Goal: Task Accomplishment & Management: Use online tool/utility

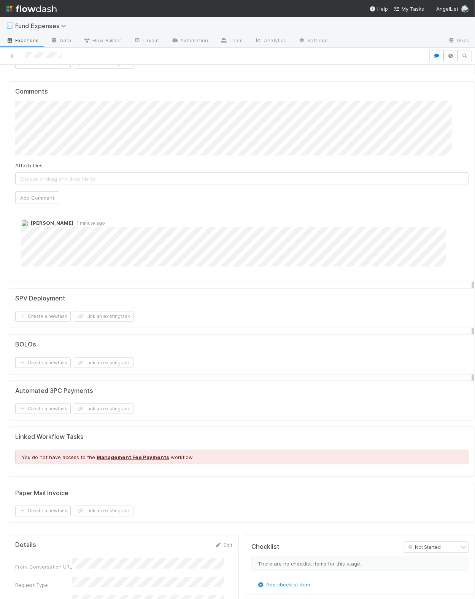
scroll to position [631, 0]
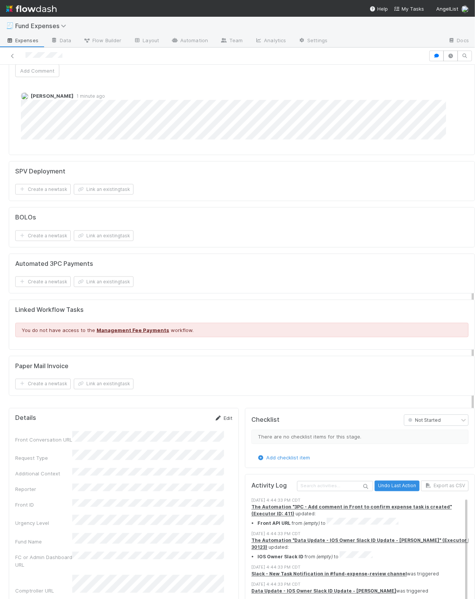
click at [223, 415] on link "Edit" at bounding box center [224, 418] width 18 height 6
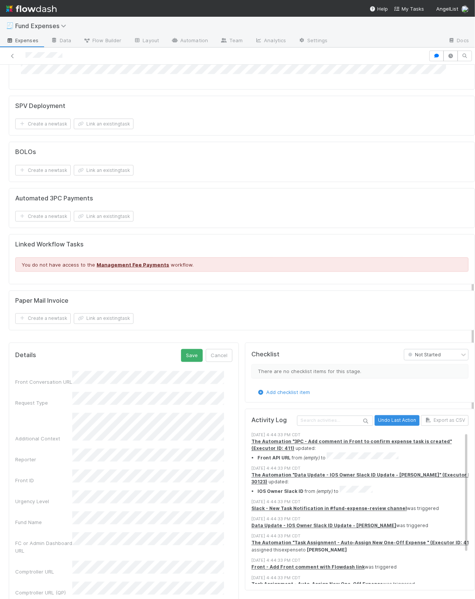
scroll to position [698, 0]
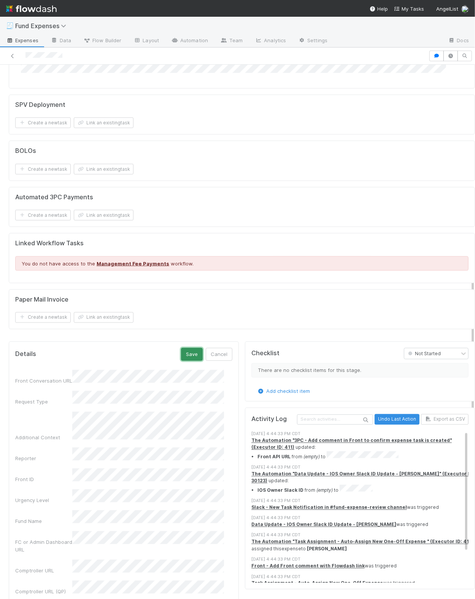
click at [181, 349] on button "Save" at bounding box center [192, 354] width 22 height 13
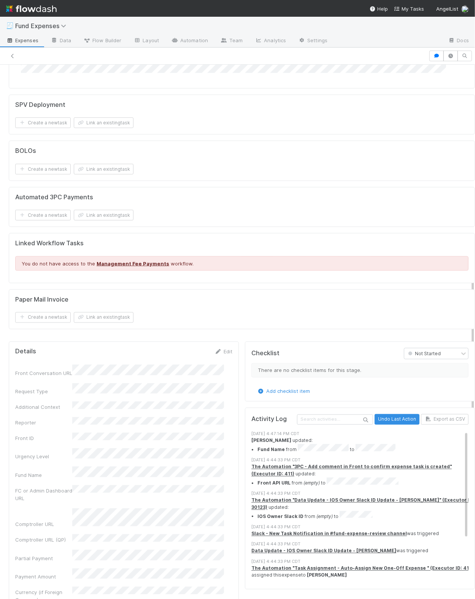
click at [441, 390] on div "Add checklist item" at bounding box center [359, 392] width 217 height 8
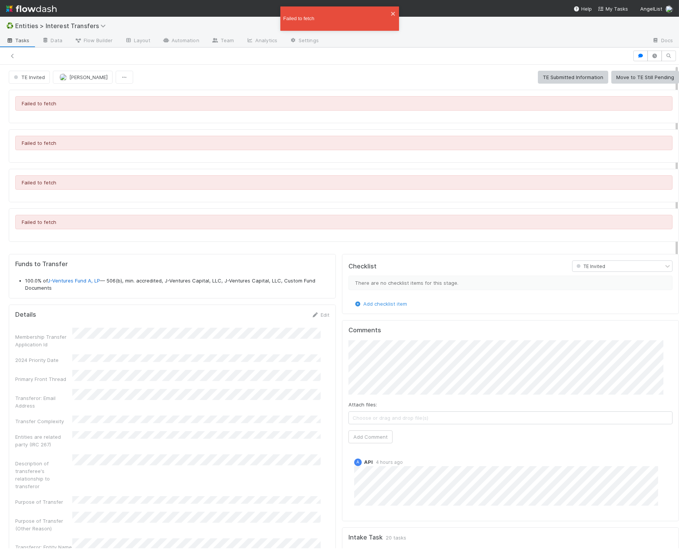
scroll to position [146, 306]
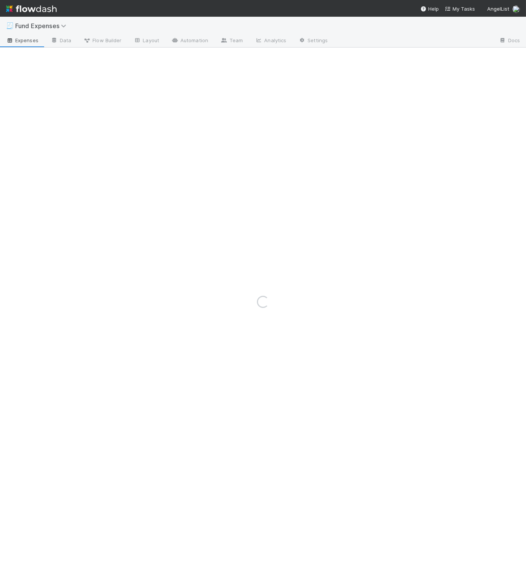
click at [288, 322] on div "Loading..." at bounding box center [263, 302] width 526 height 571
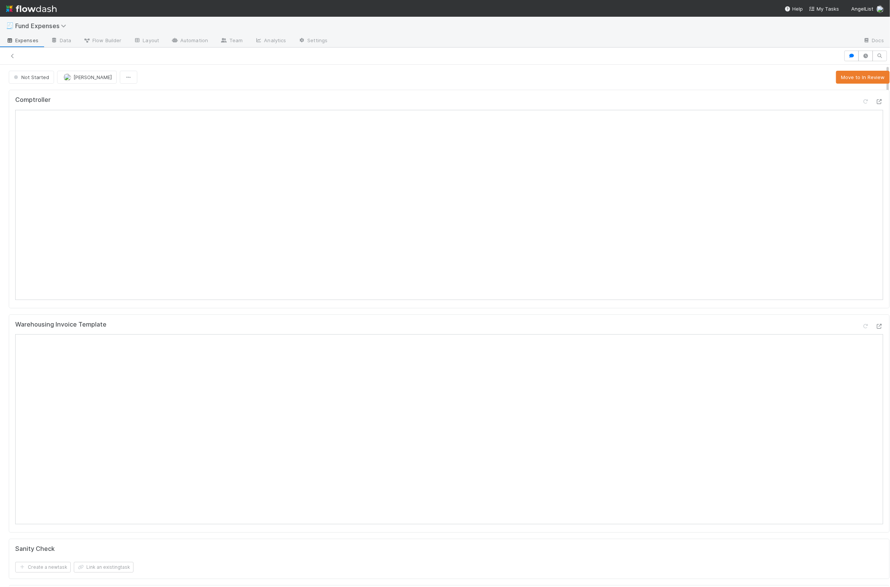
click at [288, 322] on div "Warehousing Invoice Template" at bounding box center [449, 424] width 881 height 219
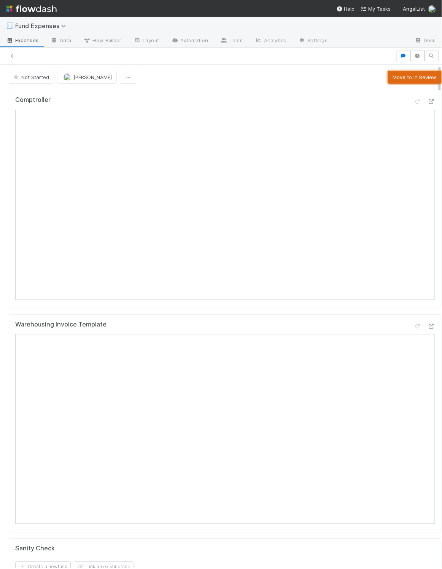
click at [390, 77] on button "Move to In Review" at bounding box center [415, 77] width 54 height 13
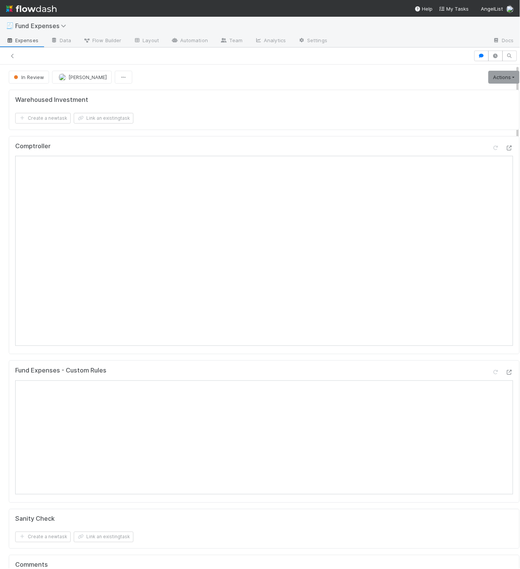
click at [172, 378] on div "Fund Expenses - Custom Rules" at bounding box center [264, 374] width 498 height 14
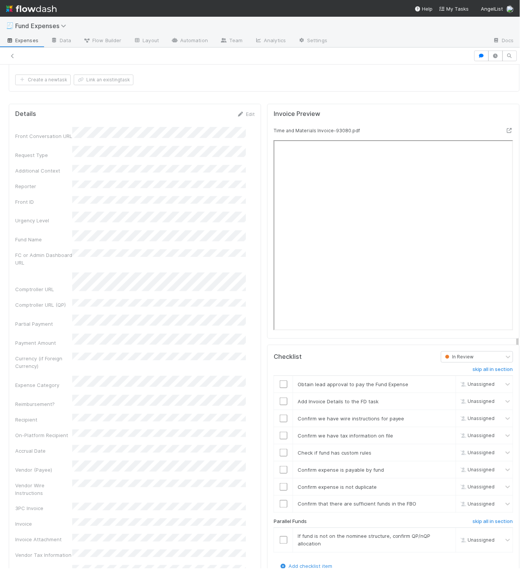
scroll to position [750, 0]
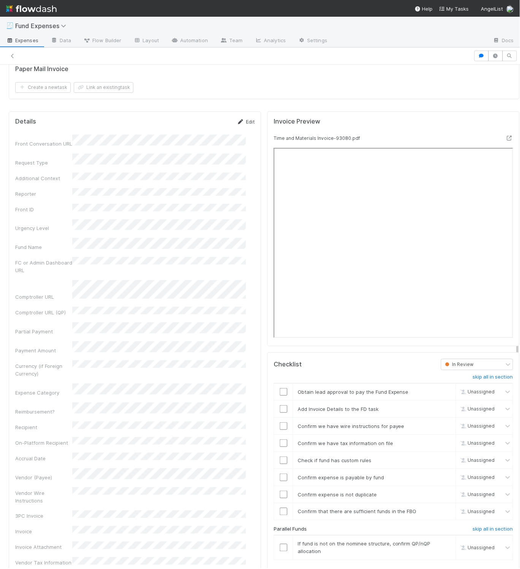
click at [242, 125] on link "Edit" at bounding box center [246, 122] width 18 height 6
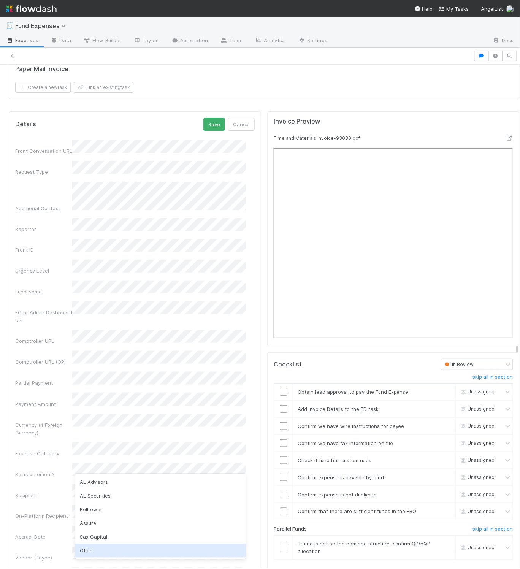
click at [86, 548] on div "Other" at bounding box center [160, 551] width 171 height 14
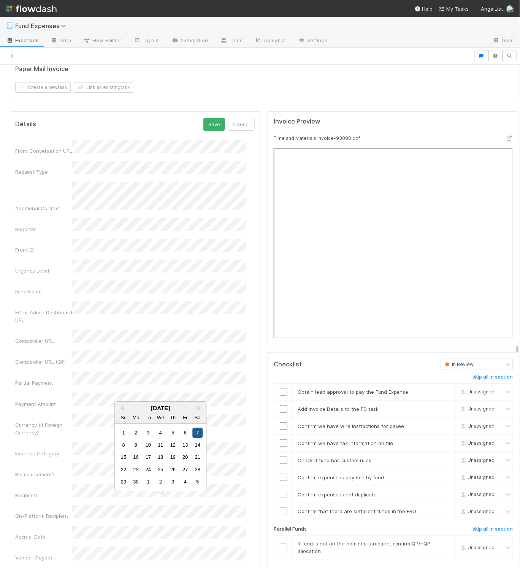
click at [199, 434] on div "7" at bounding box center [197, 433] width 10 height 10
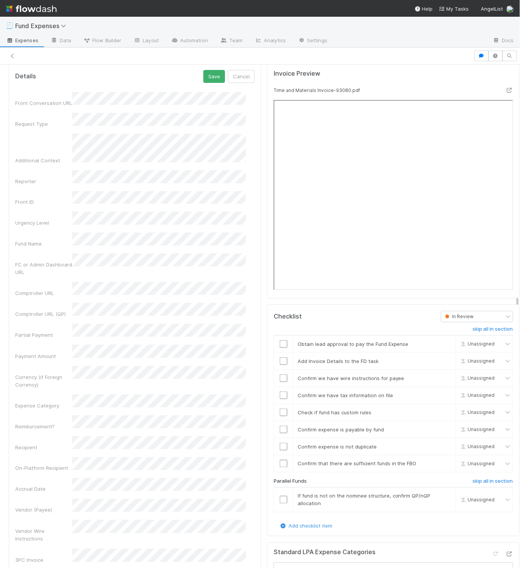
scroll to position [798, 0]
click at [280, 348] on input "checkbox" at bounding box center [284, 344] width 8 height 8
click at [205, 83] on button "Save" at bounding box center [214, 76] width 22 height 13
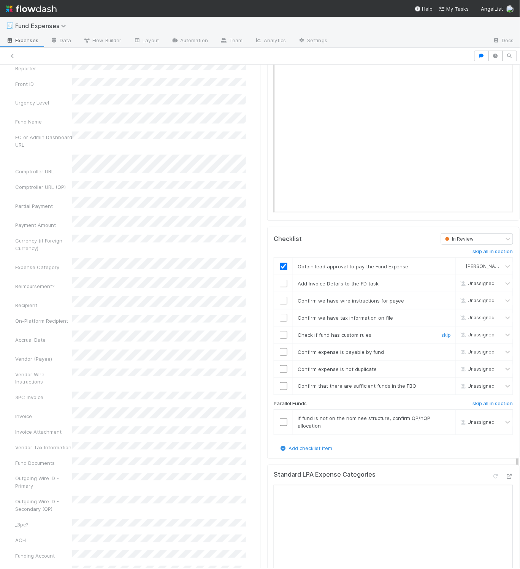
scroll to position [930, 0]
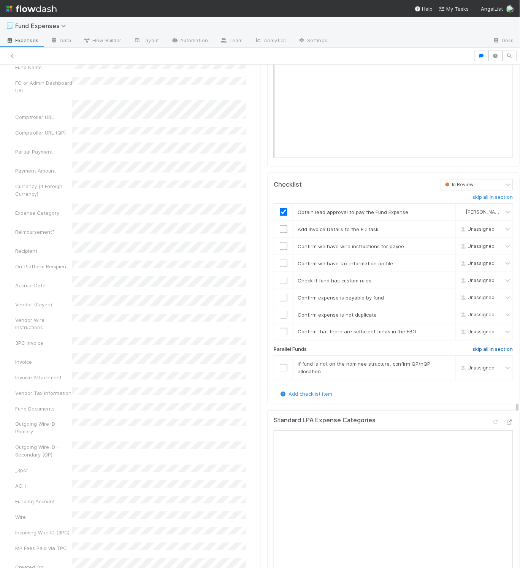
click at [473, 353] on h6 "skip all in section" at bounding box center [493, 350] width 40 height 6
click at [280, 284] on input "checkbox" at bounding box center [284, 281] width 8 height 8
click at [280, 250] on input "checkbox" at bounding box center [284, 247] width 8 height 8
click at [280, 233] on input "checkbox" at bounding box center [284, 230] width 8 height 8
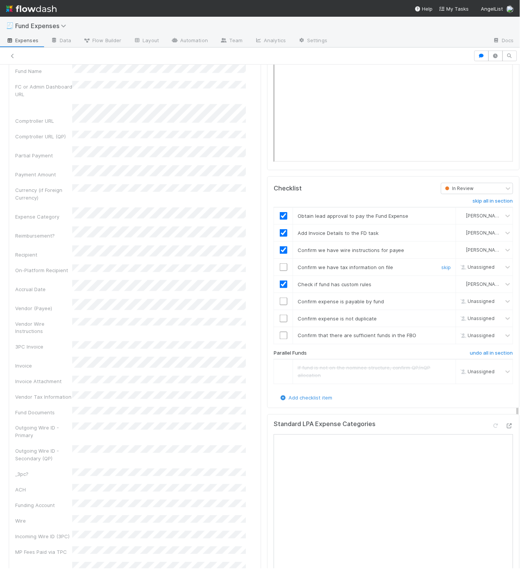
click at [280, 271] on input "checkbox" at bounding box center [284, 268] width 8 height 8
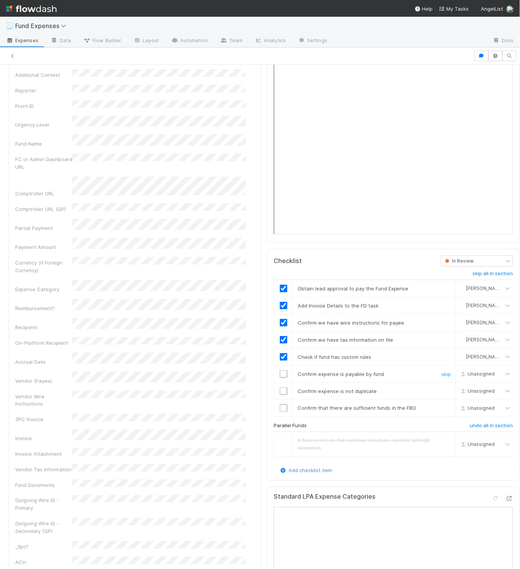
click at [280, 378] on input "checkbox" at bounding box center [284, 374] width 8 height 8
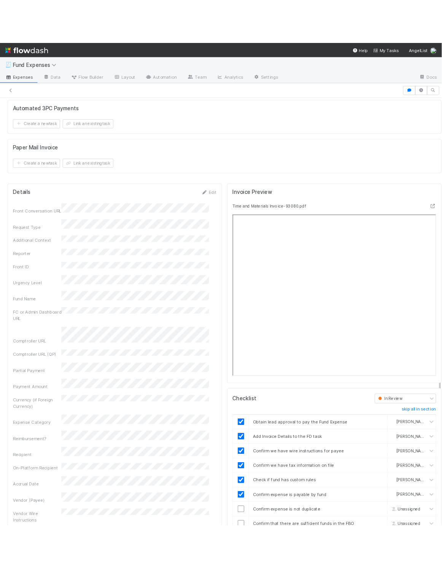
scroll to position [754, 0]
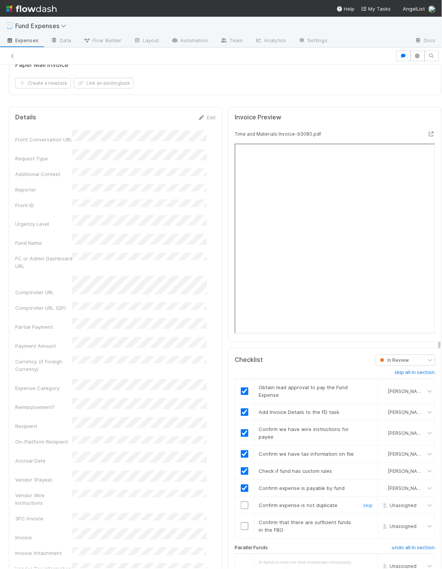
click at [241, 510] on input "checkbox" at bounding box center [245, 506] width 8 height 8
click at [241, 531] on input "checkbox" at bounding box center [245, 527] width 8 height 8
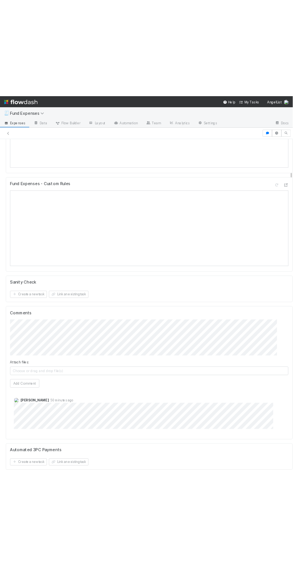
scroll to position [0, 0]
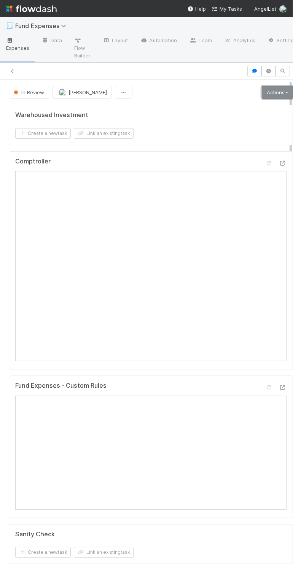
click at [262, 93] on link "Actions" at bounding box center [277, 92] width 31 height 13
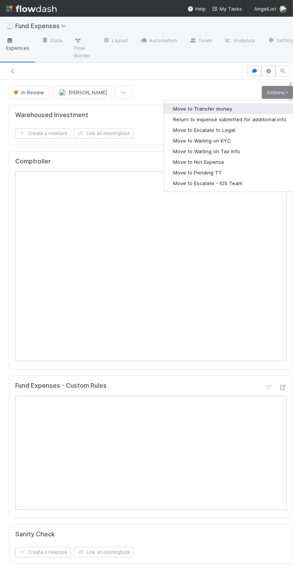
click at [248, 111] on button "Move to Transfer money" at bounding box center [230, 108] width 132 height 11
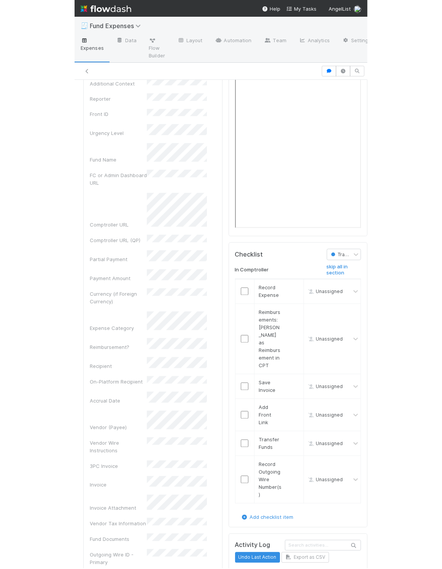
scroll to position [969, 0]
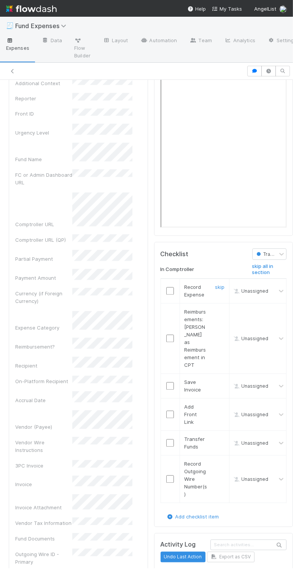
click at [166, 295] on input "checkbox" at bounding box center [170, 292] width 8 height 8
click at [215, 315] on link "skip" at bounding box center [220, 312] width 10 height 6
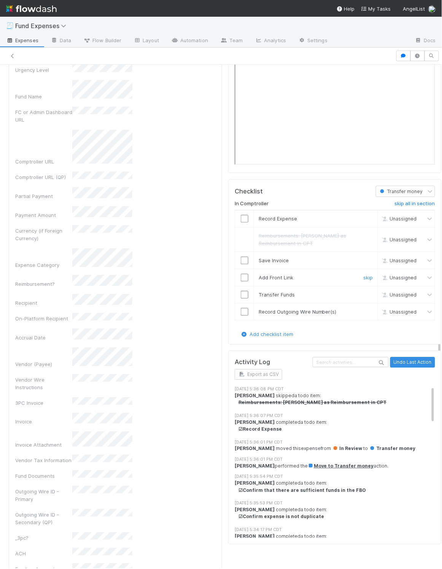
scroll to position [905, 0]
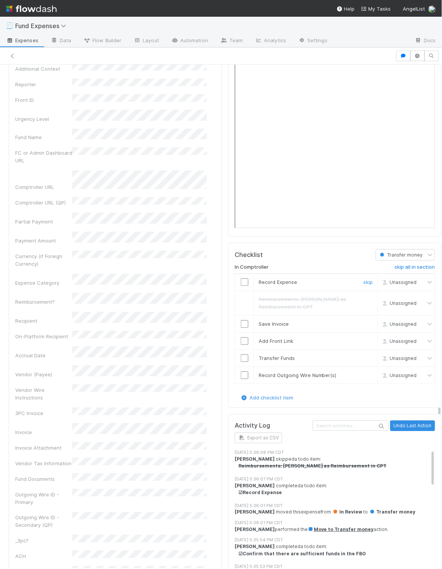
click at [241, 286] on input "checkbox" at bounding box center [245, 283] width 8 height 8
click at [241, 328] on input "checkbox" at bounding box center [245, 325] width 8 height 8
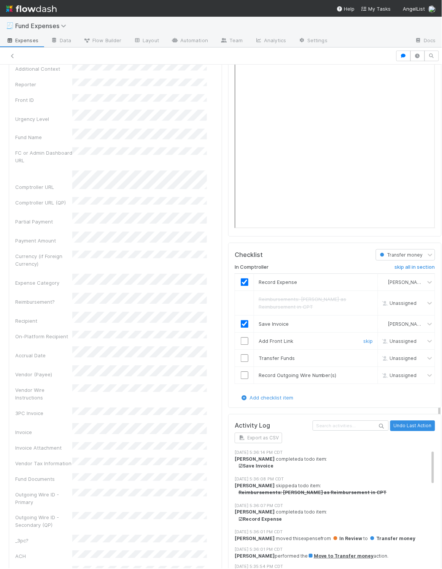
click at [241, 345] on input "checkbox" at bounding box center [245, 342] width 8 height 8
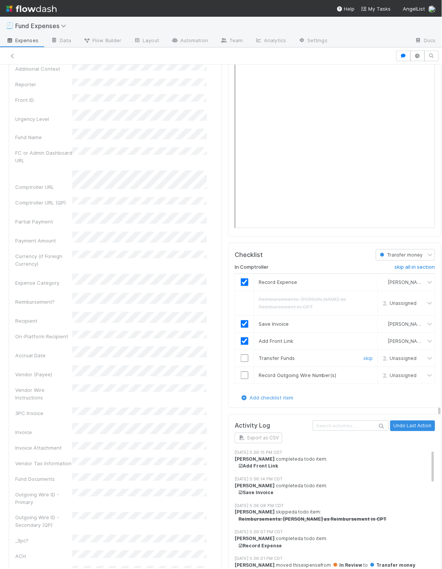
click at [236, 362] on td at bounding box center [244, 358] width 19 height 17
click at [241, 380] on input "checkbox" at bounding box center [245, 376] width 8 height 8
click at [241, 362] on input "checkbox" at bounding box center [245, 359] width 8 height 8
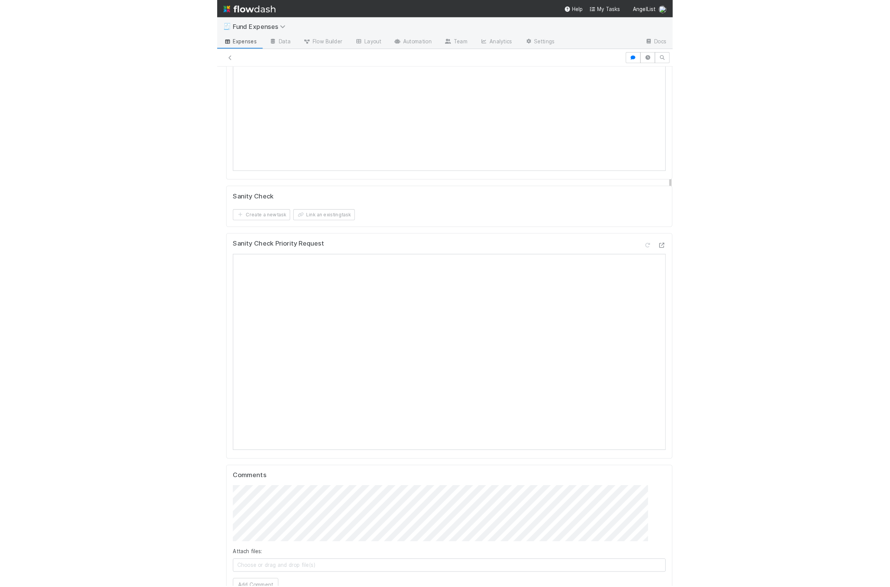
scroll to position [0, 0]
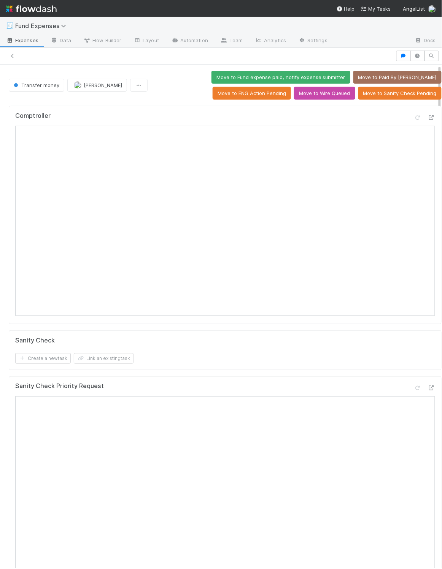
click at [296, 105] on div "Comptroller Sanity Check Create a new task Link an existing task Sanity Check P…" at bounding box center [225, 503] width 439 height 801
click at [303, 96] on button "Move to Wire Queued" at bounding box center [324, 93] width 61 height 13
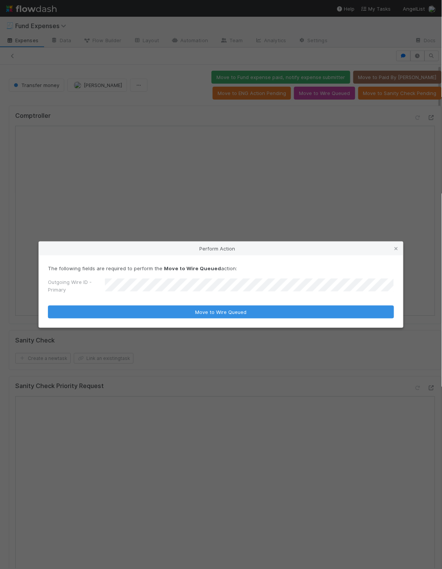
click at [48, 306] on button "Move to Wire Queued" at bounding box center [221, 312] width 346 height 13
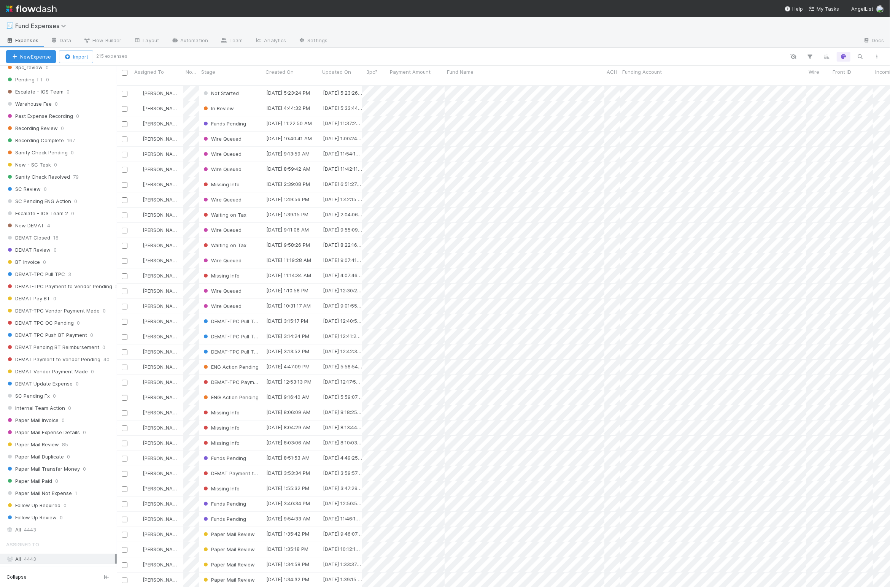
scroll to position [575, 0]
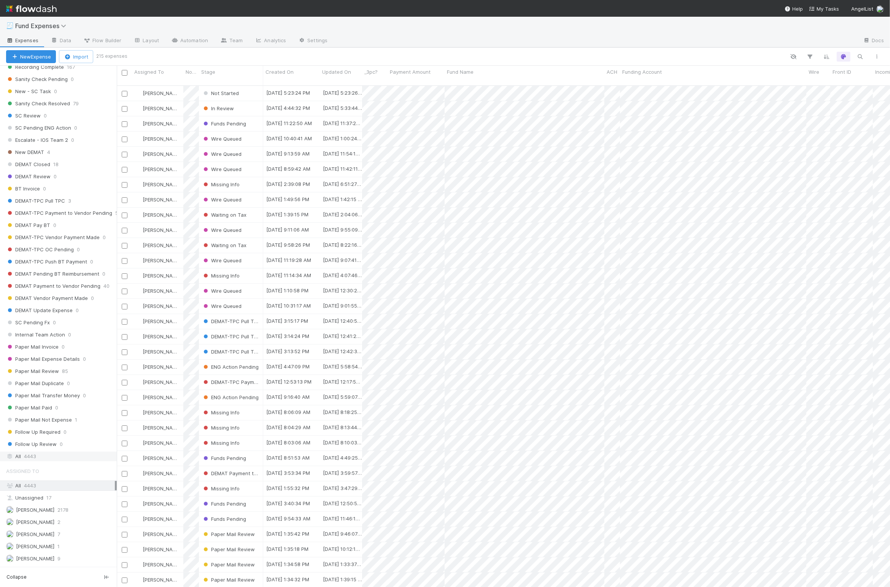
drag, startPoint x: 53, startPoint y: 489, endPoint x: 49, endPoint y: 489, distance: 3.8
click at [53, 461] on div "All 4443" at bounding box center [60, 457] width 109 height 10
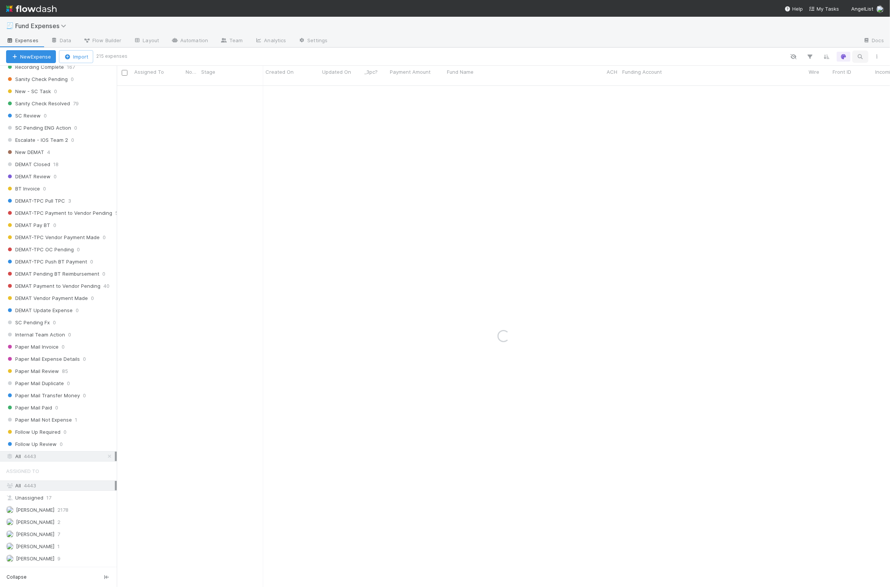
click at [865, 52] on button "button" at bounding box center [860, 57] width 14 height 10
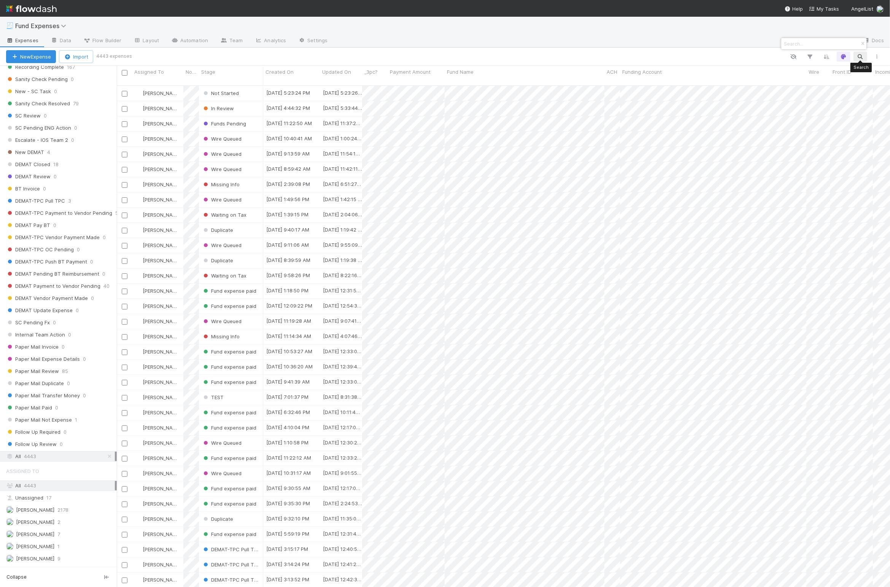
scroll to position [498, 765]
paste input "93080"
type input "93080"
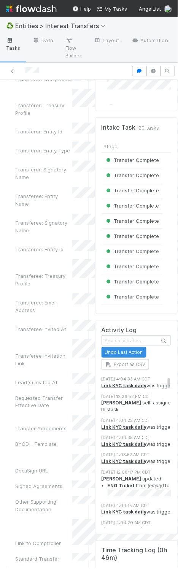
scroll to position [3195, 0]
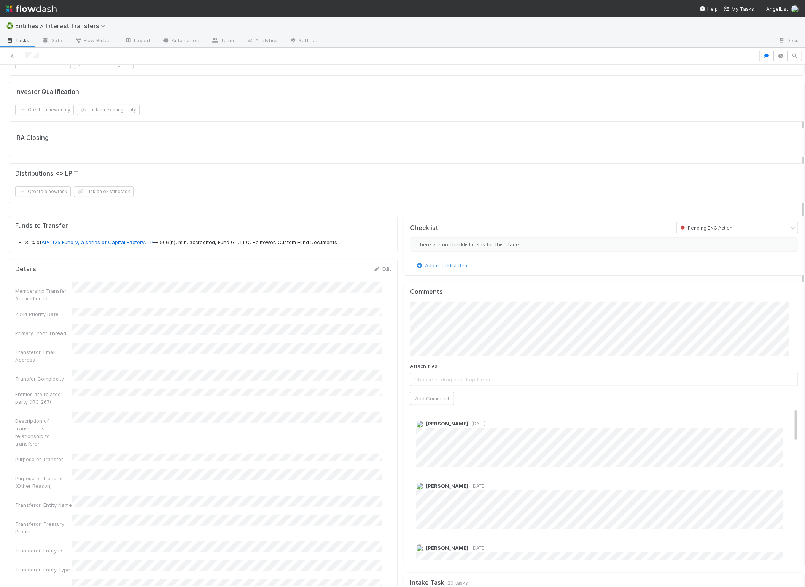
scroll to position [180, 0]
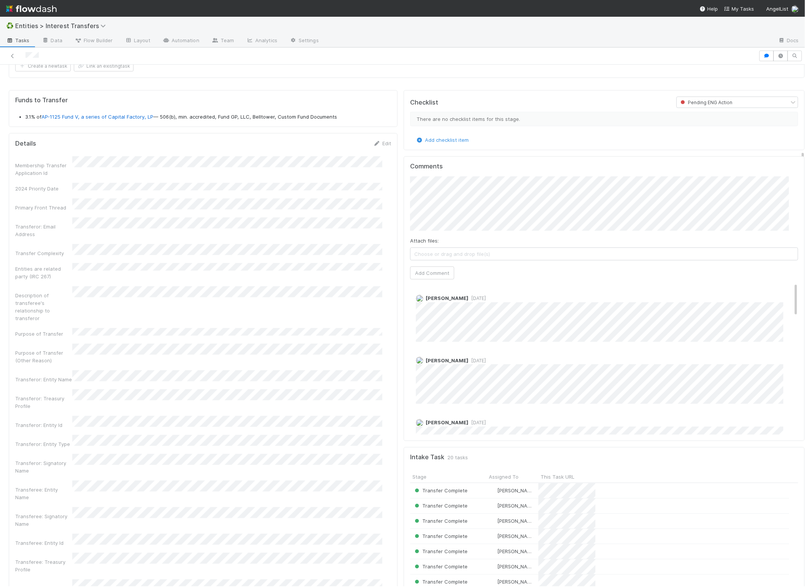
click at [361, 387] on div "Details Edit Membership Transfer Application Id 2024 Priority Date Primary Fron…" at bounding box center [203, 596] width 389 height 926
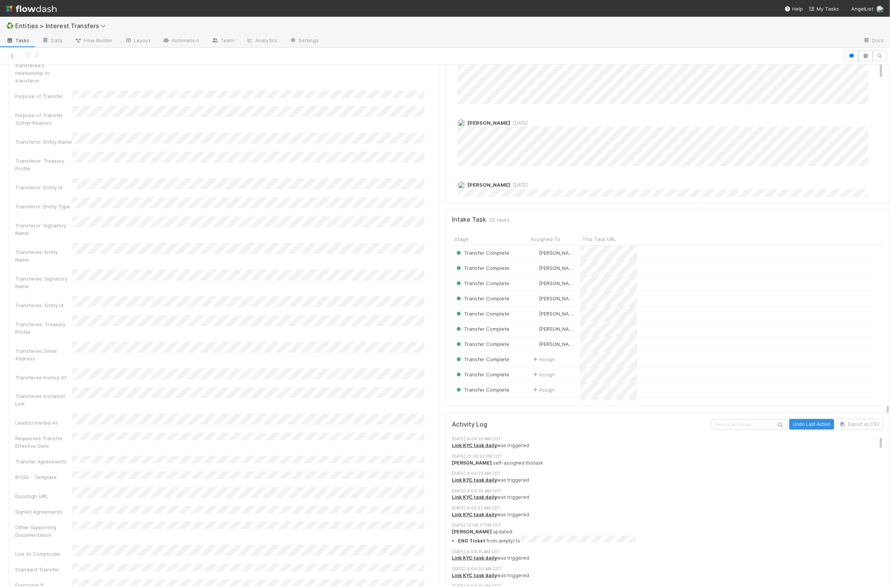
scroll to position [0, 0]
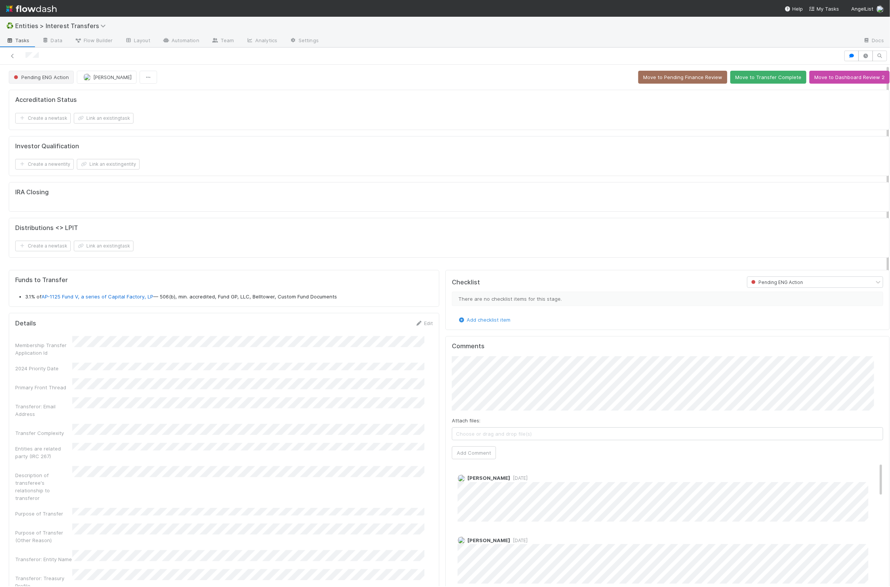
click at [48, 76] on span "Pending ENG Action" at bounding box center [40, 77] width 57 height 6
click at [321, 139] on div "Investor Qualification Create a new entity Link an existing entity" at bounding box center [449, 156] width 881 height 40
click at [31, 77] on span "Pending ENG Action" at bounding box center [40, 77] width 57 height 6
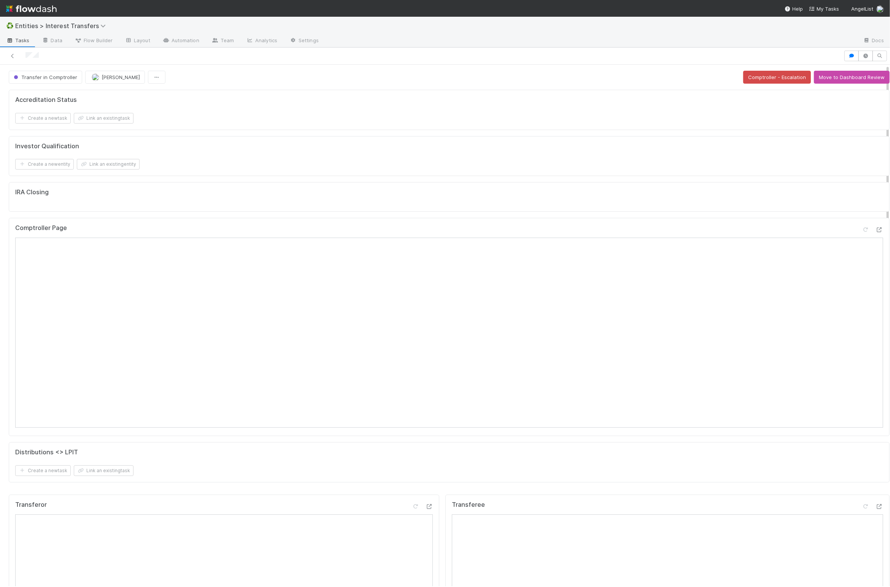
scroll to position [14, 0]
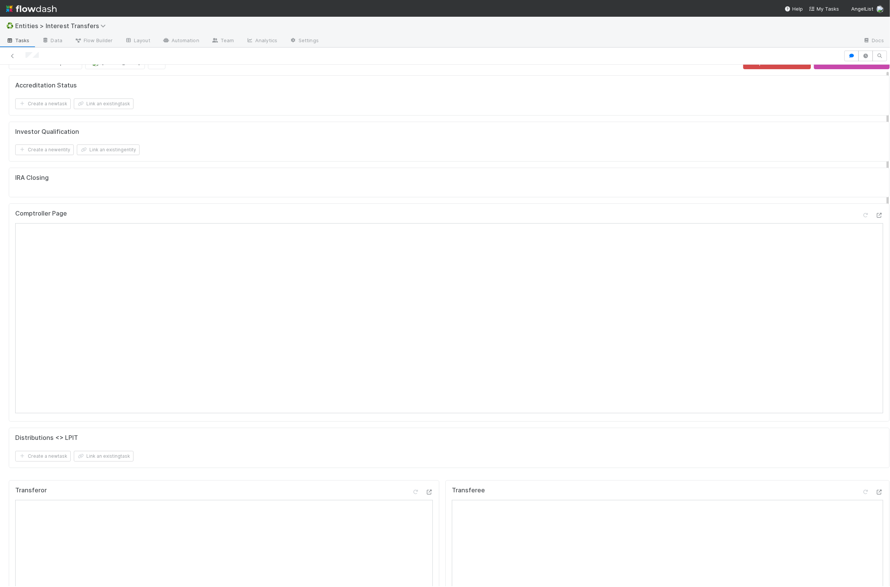
click at [327, 146] on div "Create a new entity Link an existing entity" at bounding box center [449, 150] width 868 height 11
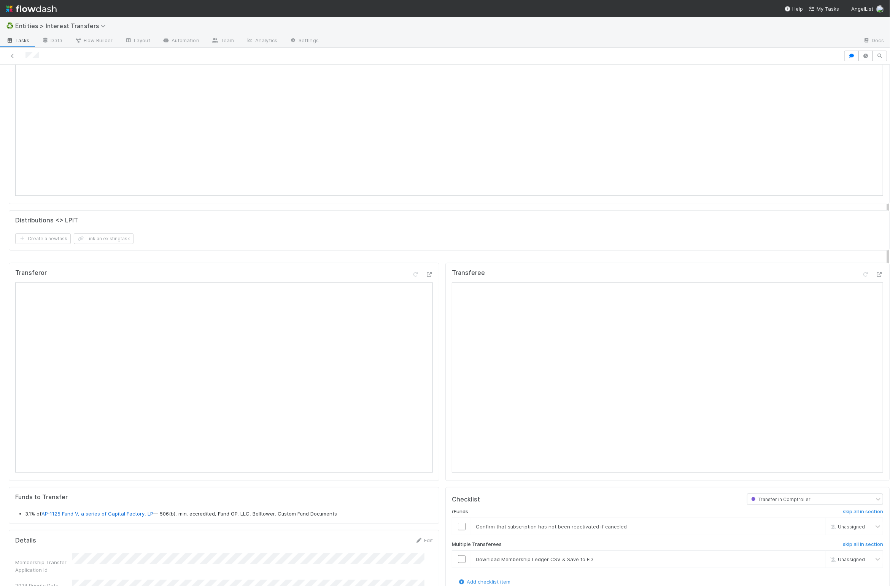
scroll to position [447, 0]
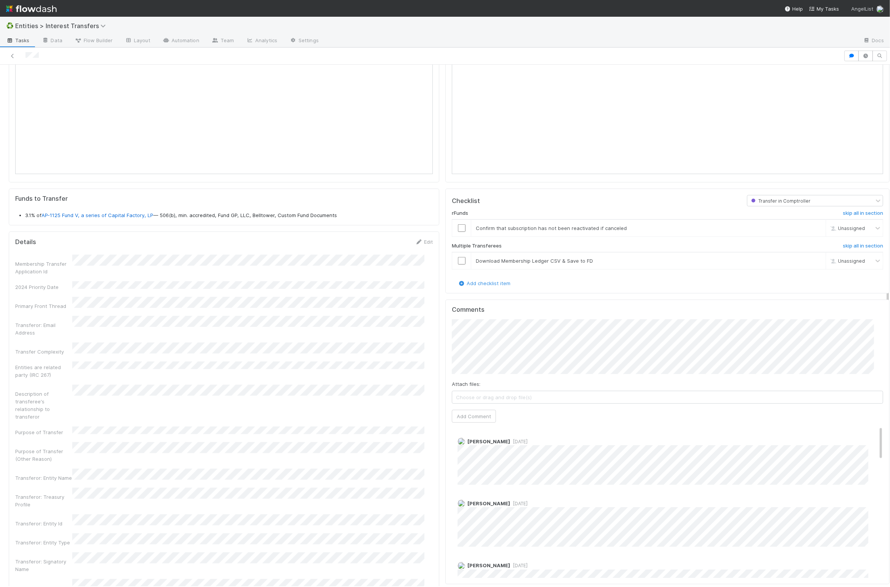
scroll to position [146, 413]
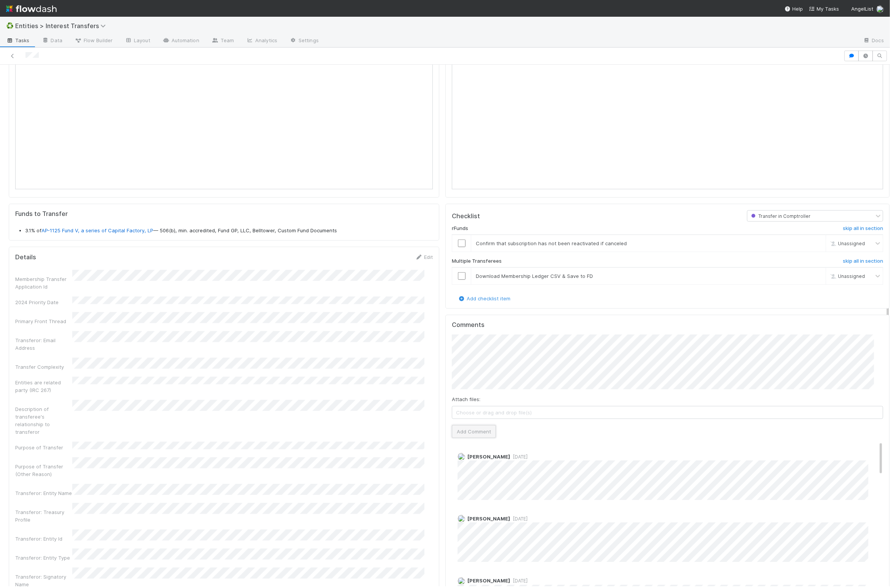
click at [361, 438] on button "Add Comment" at bounding box center [474, 431] width 44 height 13
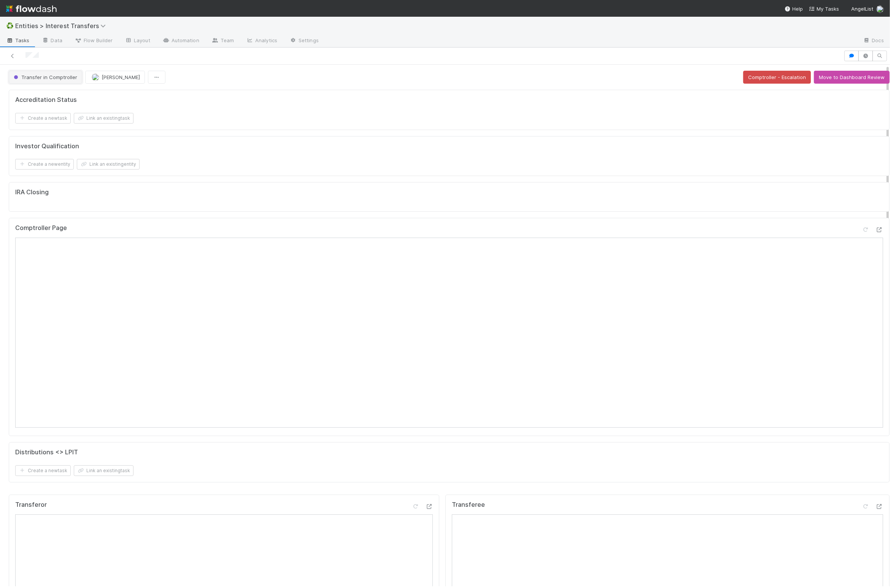
click at [56, 77] on span "Transfer in Comptroller" at bounding box center [44, 77] width 65 height 6
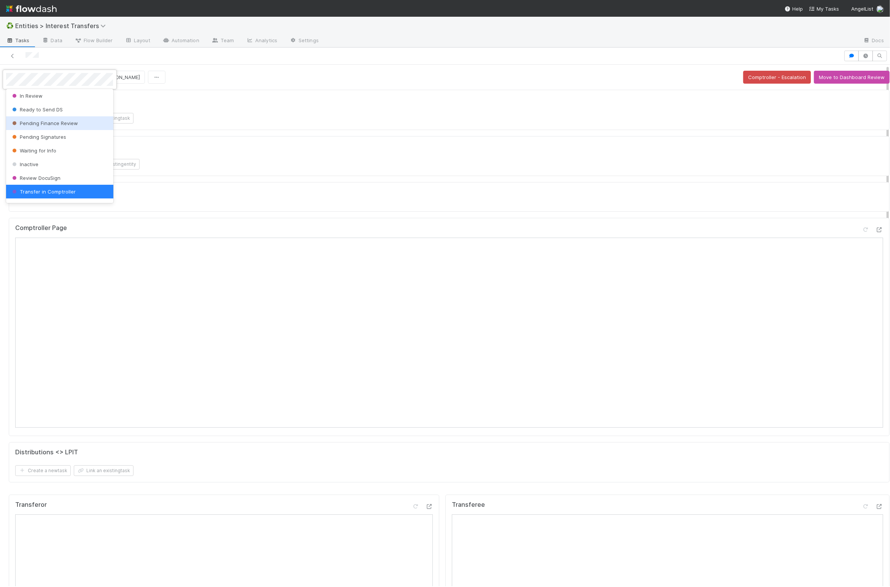
click at [38, 124] on span "Pending Finance Review" at bounding box center [44, 123] width 67 height 6
click at [117, 77] on span "[PERSON_NAME]" at bounding box center [121, 77] width 38 height 6
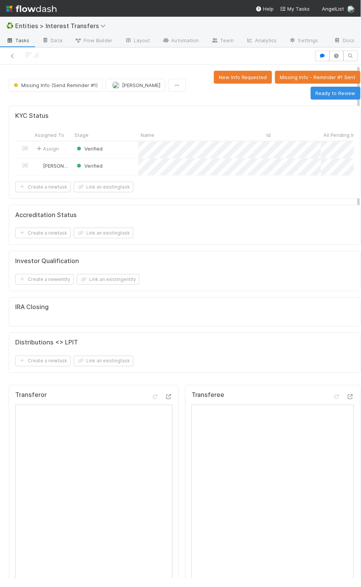
click at [39, 86] on div "Missing Info (Send Reminder #1) Linda Ortiz New Info Requested Missing Info - R…" at bounding box center [185, 85] width 352 height 29
click at [43, 88] on span "Missing Info (Send Reminder #1)" at bounding box center [55, 85] width 86 height 6
click at [50, 112] on span "Transfer in Comptroller" at bounding box center [43, 113] width 65 height 6
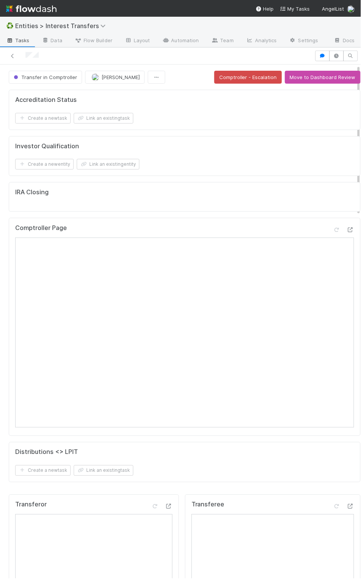
click at [232, 116] on form "Accreditation Status Create a new task Link an existing task" at bounding box center [184, 109] width 339 height 27
click at [296, 84] on button "Move to Dashboard Review" at bounding box center [323, 77] width 76 height 13
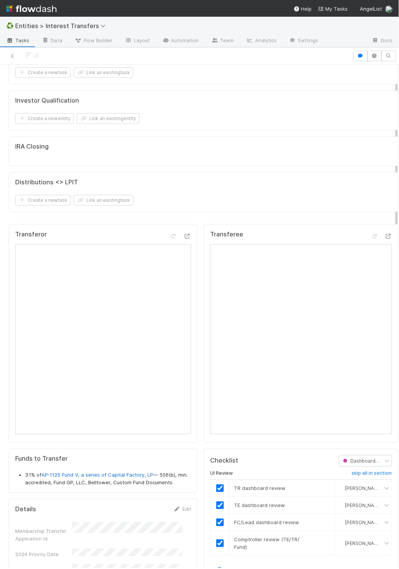
scroll to position [9, 9]
click at [178, 180] on div "Distributions <> LPIT Create a new task Link an existing task" at bounding box center [204, 192] width 390 height 40
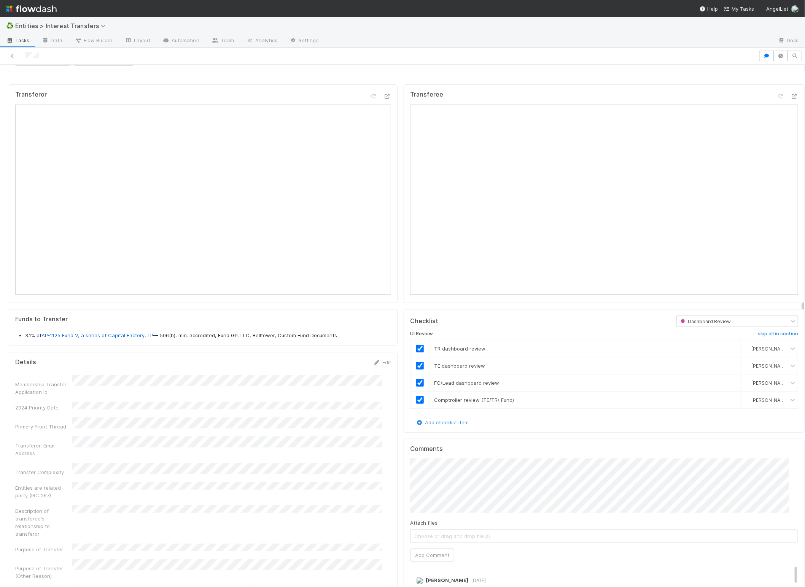
scroll to position [0, 0]
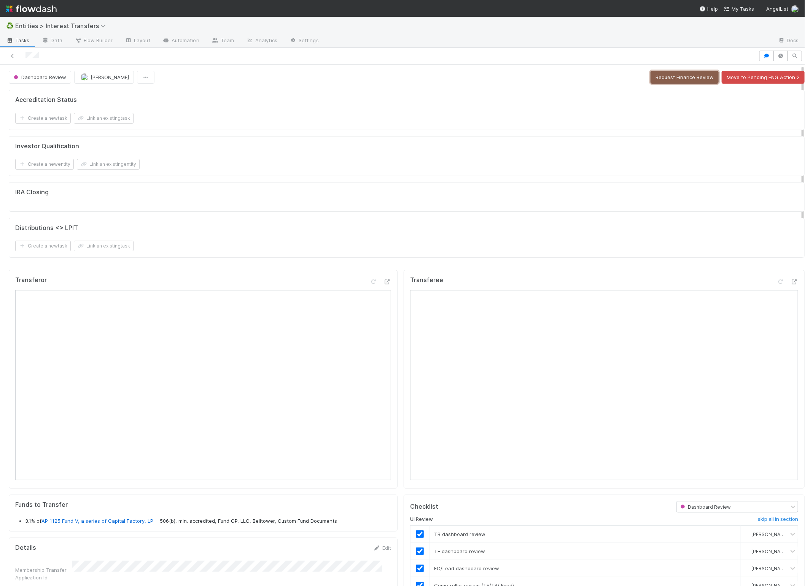
click at [361, 81] on button "Request Finance Review" at bounding box center [684, 77] width 68 height 13
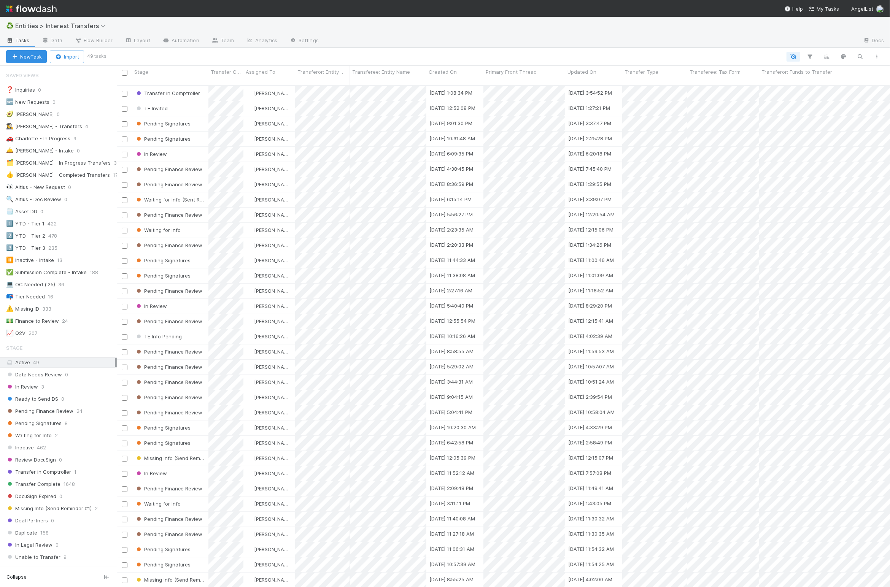
scroll to position [498, 765]
click at [41, 124] on div "🕵️‍♀️ Linda - Transfers" at bounding box center [44, 127] width 76 height 10
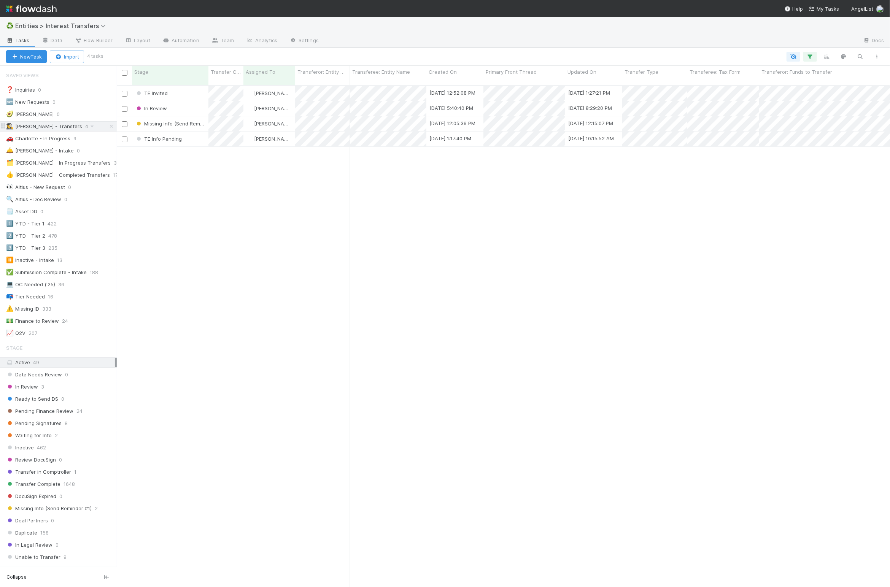
scroll to position [498, 765]
click at [294, 195] on div "TE Invited Linda Ortiz 8/26/25, 12:52:08 PM 8/26/25, 1:27:21 PM 0 0 0 0 0 0 In …" at bounding box center [503, 339] width 773 height 507
click at [235, 393] on div "TE Invited Linda Ortiz 8/26/25, 12:52:08 PM 8/26/25, 1:27:21 PM 0 0 0 0 0 0 In …" at bounding box center [503, 339] width 773 height 507
click at [236, 391] on div "TE Invited Linda Ortiz 8/26/25, 12:52:08 PM 8/26/25, 1:27:21 PM 0 0 0 0 0 0 In …" at bounding box center [503, 339] width 773 height 507
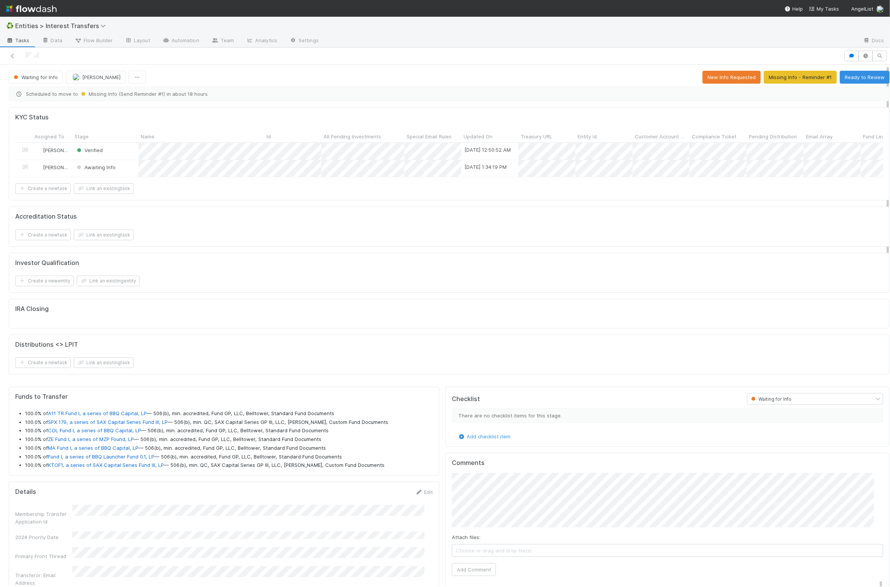
scroll to position [146, 413]
click at [358, 315] on div "IRA Closing" at bounding box center [449, 314] width 881 height 30
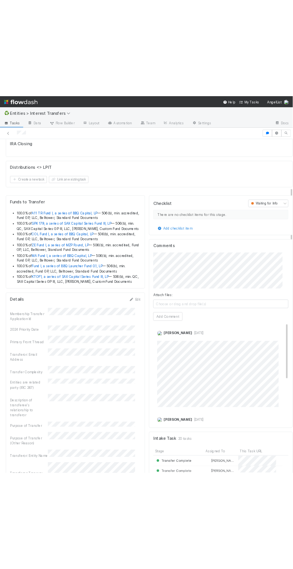
scroll to position [238, 0]
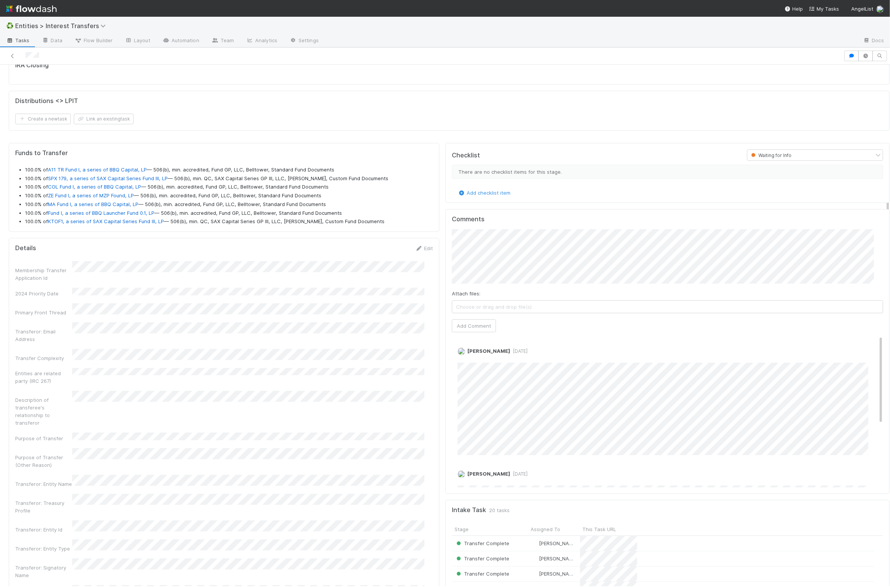
scroll to position [245, 0]
click at [418, 251] on link "Edit" at bounding box center [424, 248] width 18 height 6
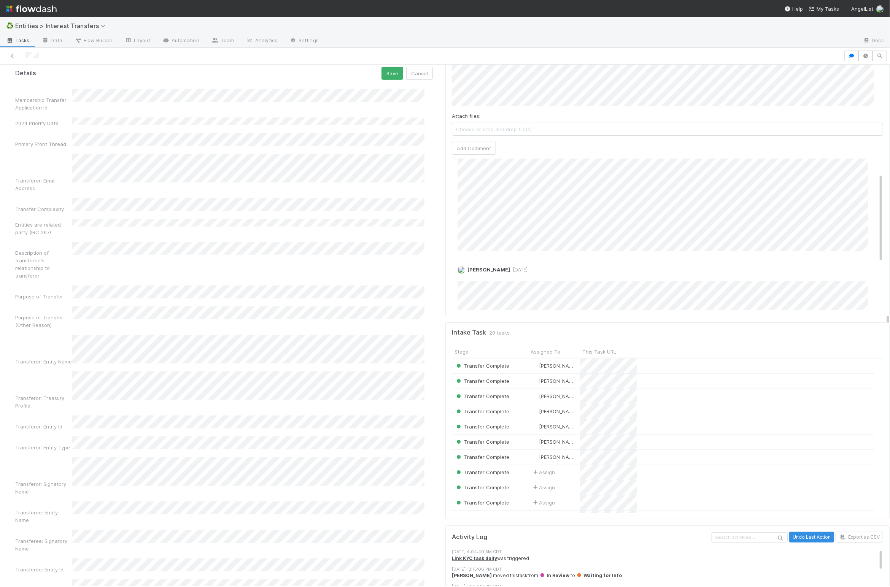
scroll to position [416, 0]
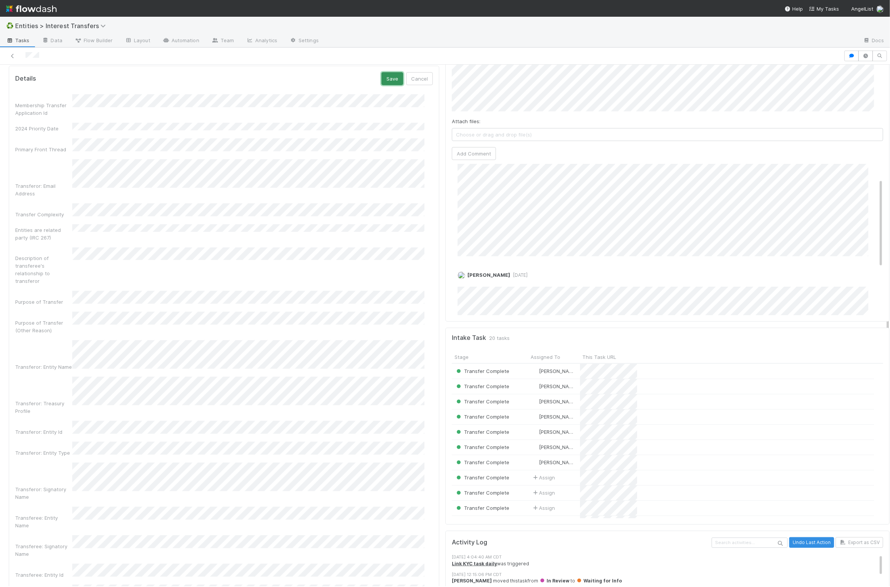
click at [382, 83] on button "Save" at bounding box center [392, 78] width 22 height 13
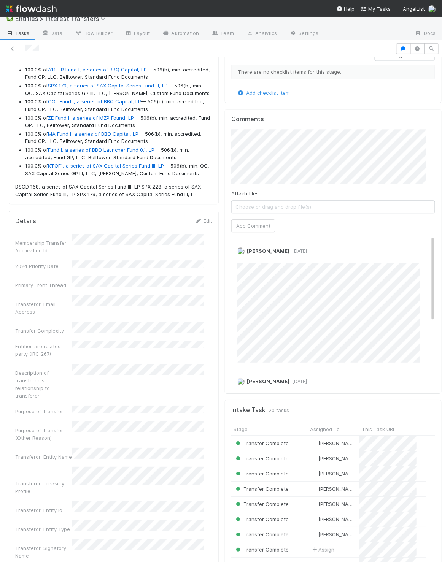
scroll to position [308, 0]
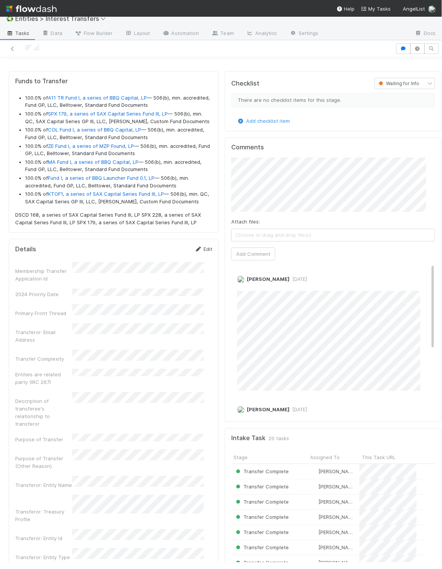
click at [197, 253] on link "Edit" at bounding box center [203, 249] width 18 height 6
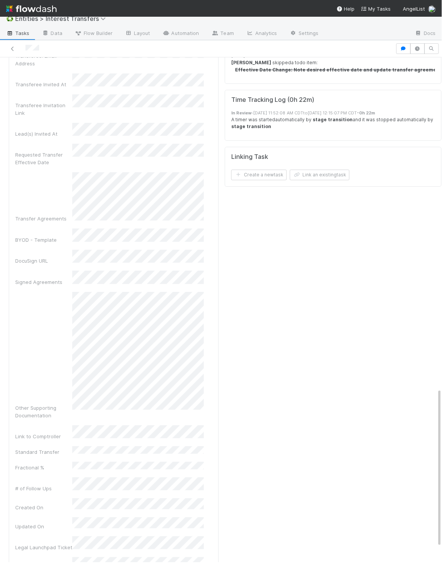
scroll to position [1061, 0]
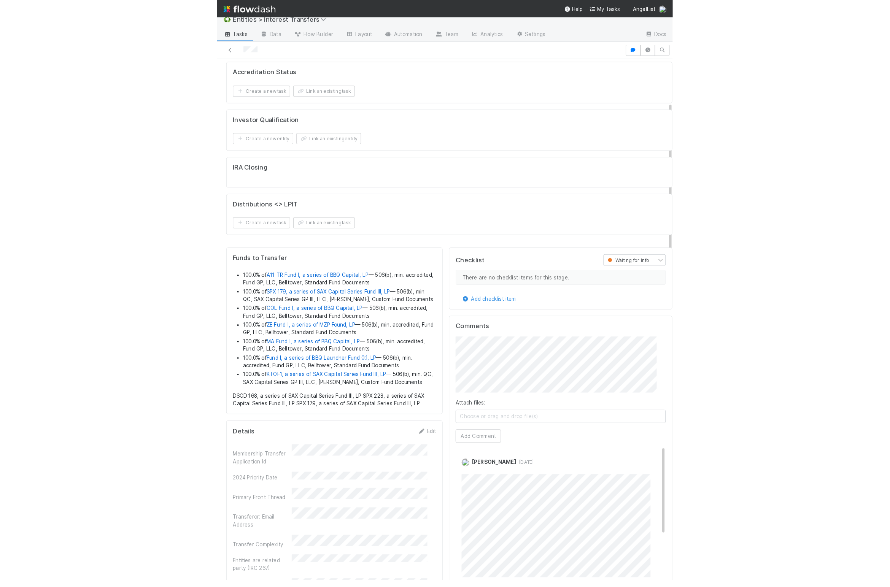
scroll to position [140, 0]
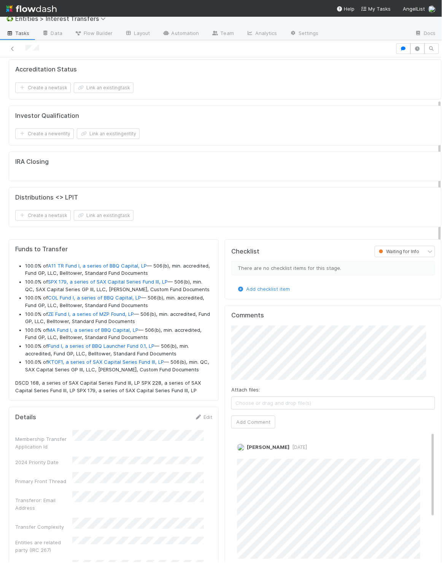
click at [225, 329] on div "Comments Attach files: Choose or drag and drop file(s) Add Comment [PERSON_NAME…" at bounding box center [333, 448] width 217 height 285
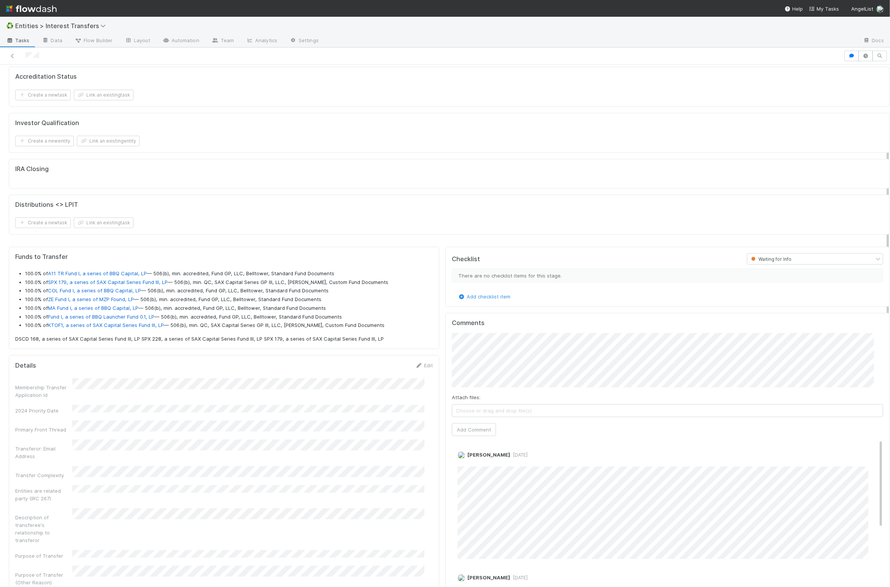
scroll to position [146, 413]
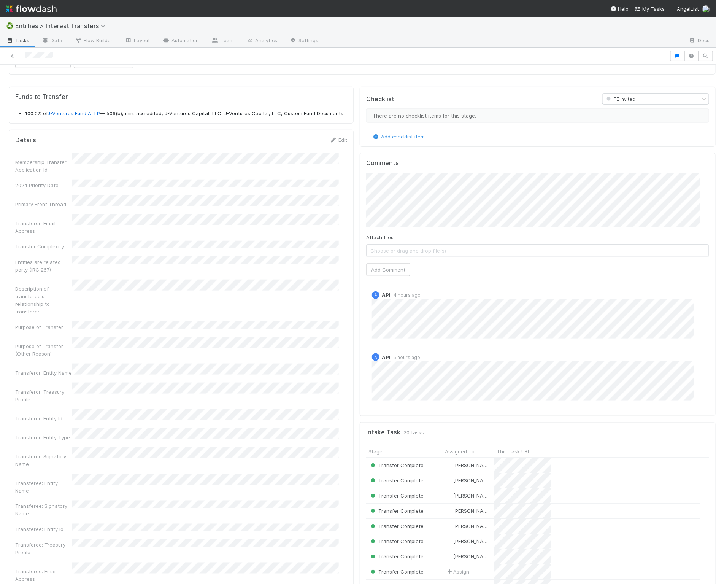
scroll to position [190, 0]
